Goal: Information Seeking & Learning: Check status

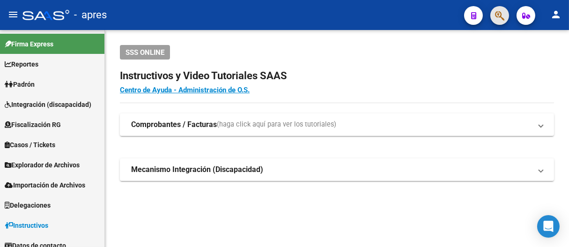
click at [493, 8] on button "button" at bounding box center [499, 15] width 19 height 19
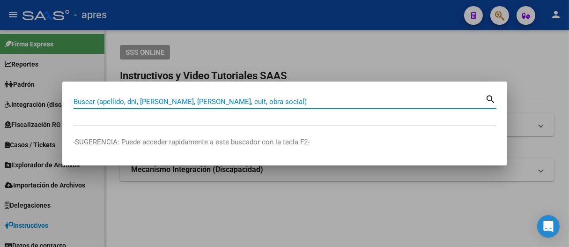
click at [271, 104] on input "Buscar (apellido, dni, [PERSON_NAME], [PERSON_NAME], cuit, obra social)" at bounding box center [279, 101] width 412 height 8
paste input "27-34089321-8"
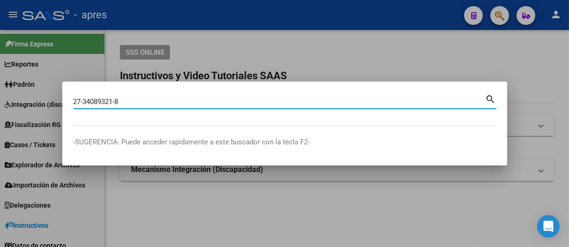
click at [121, 102] on input "27-34089321-8" at bounding box center [279, 101] width 412 height 8
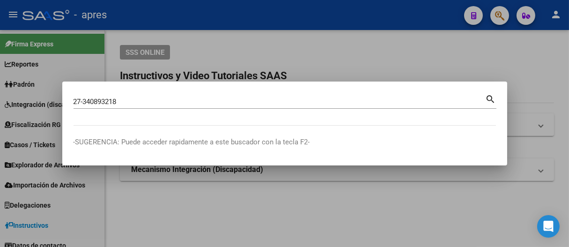
click at [85, 95] on div "27-340893218 Buscar (apellido, dni, cuil, nro traspaso, cuit, obra social)" at bounding box center [279, 102] width 412 height 14
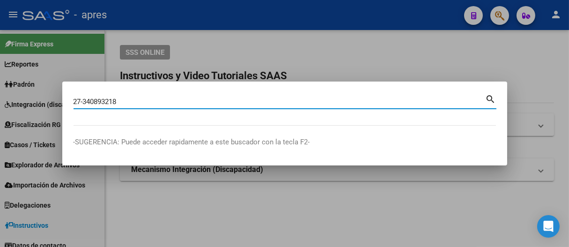
click at [85, 98] on input "27-340893218" at bounding box center [279, 101] width 412 height 8
type input "27340893218"
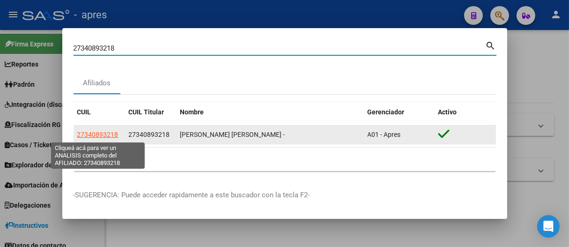
click at [102, 134] on span "27340893218" at bounding box center [97, 134] width 41 height 7
type textarea "27340893218"
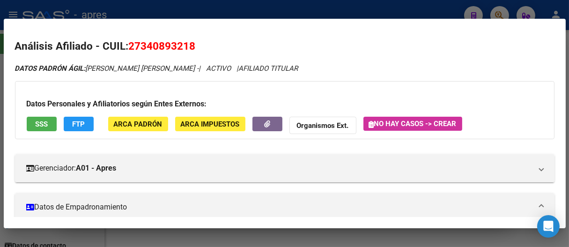
click at [38, 124] on span "SSS" at bounding box center [41, 124] width 13 height 8
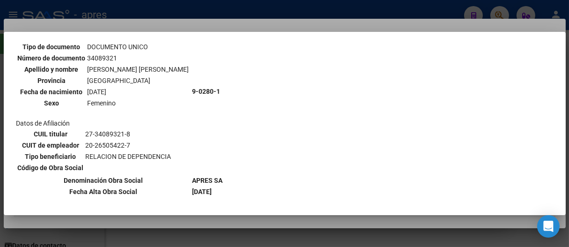
scroll to position [104, 0]
